Goal: Find specific page/section

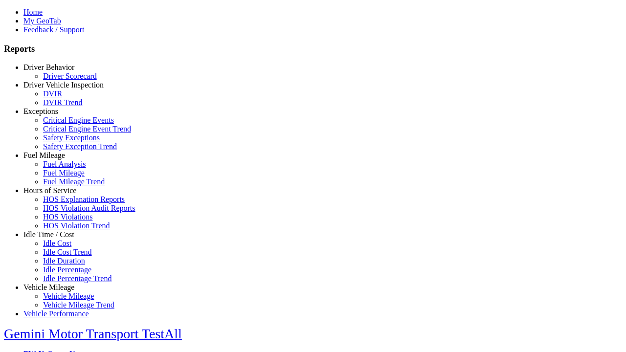
click at [56, 195] on link "Hours of Service" at bounding box center [49, 190] width 53 height 8
click at [64, 221] on link "HOS Violations" at bounding box center [67, 217] width 49 height 8
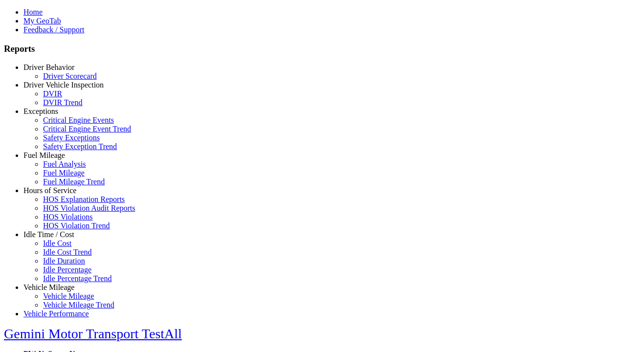
type input "**********"
